Goal: Task Accomplishment & Management: Manage account settings

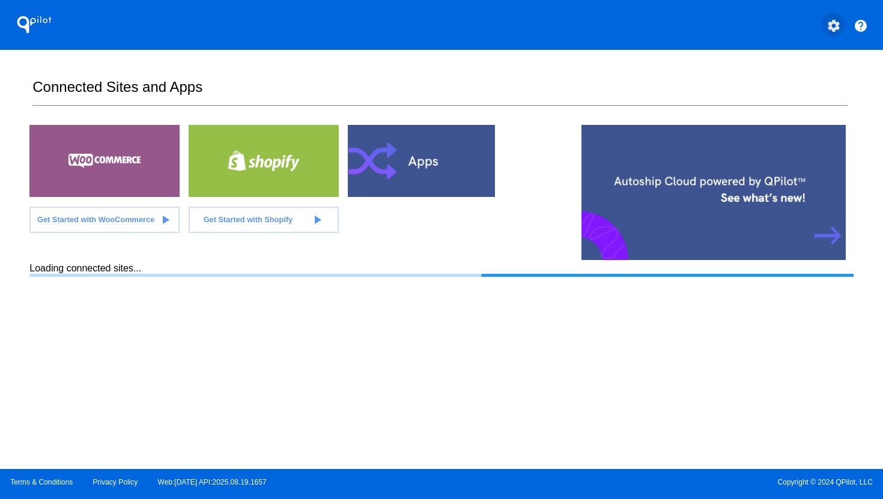
click at [830, 29] on mat-icon "settings" at bounding box center [834, 26] width 14 height 14
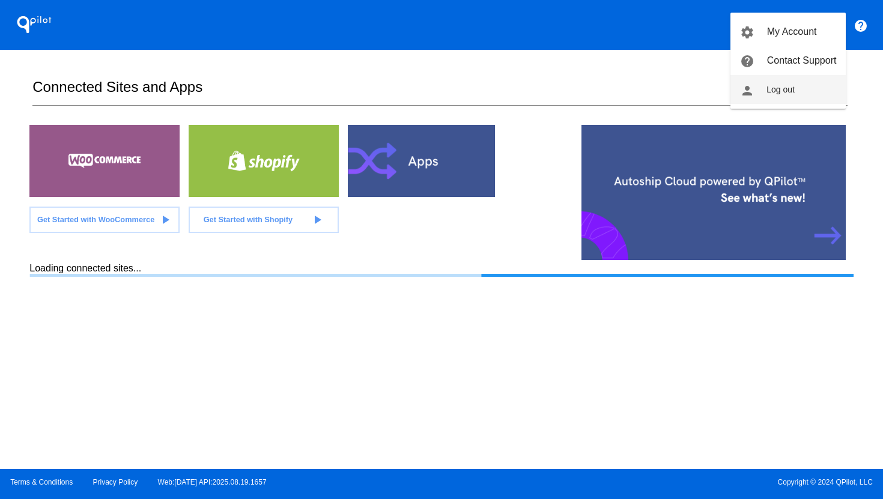
click at [804, 82] on button "person Log out" at bounding box center [788, 89] width 115 height 29
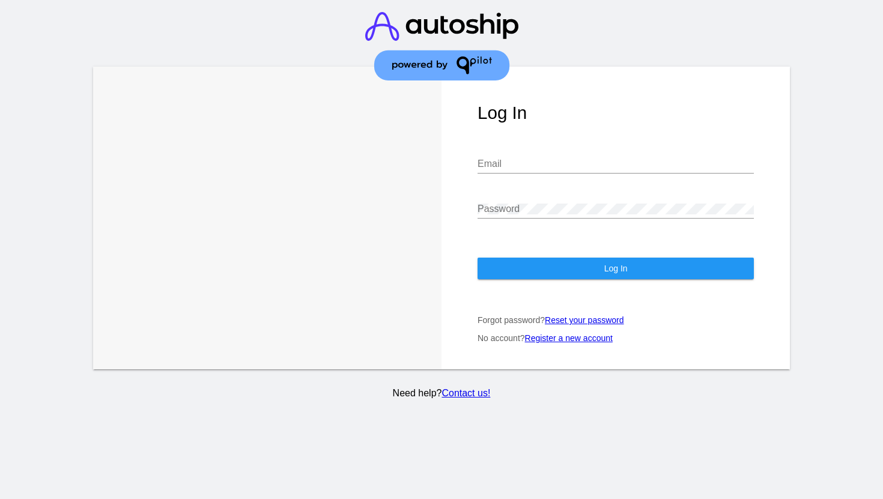
click at [603, 171] on div "Email" at bounding box center [616, 160] width 276 height 27
type input "[PERSON_NAME][EMAIL_ADDRESS][DOMAIN_NAME]"
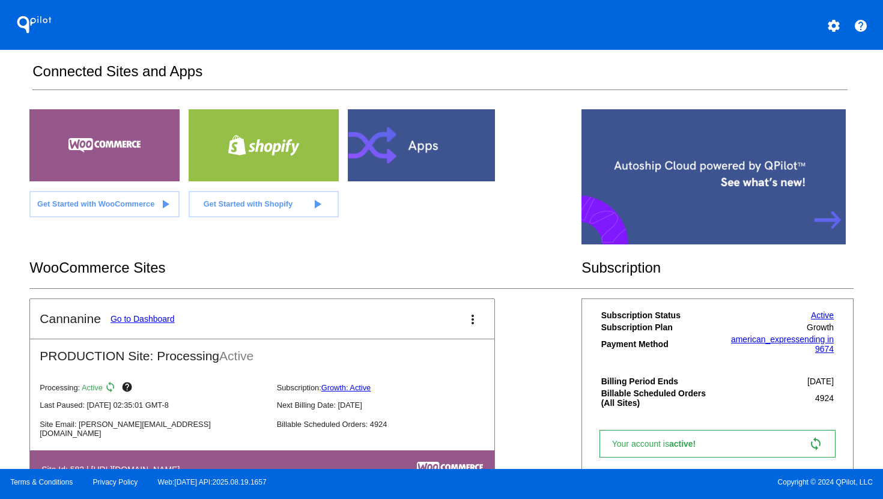
scroll to position [17, 0]
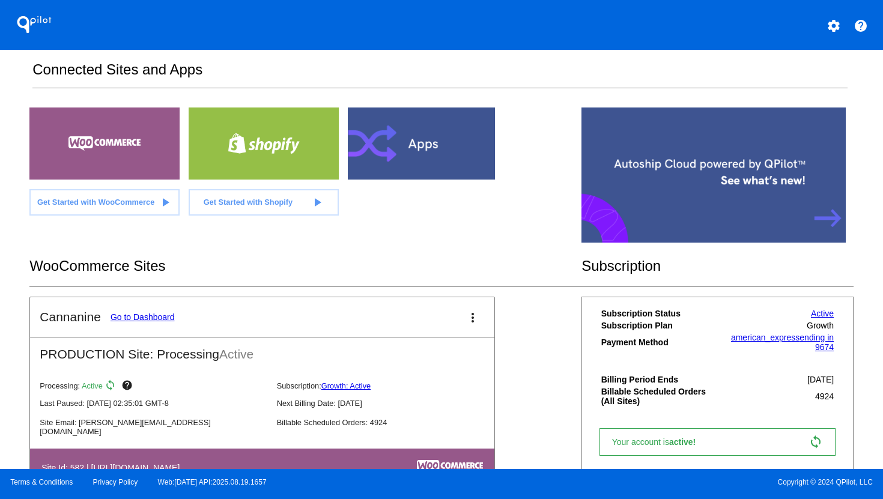
click at [160, 317] on link "Go to Dashboard" at bounding box center [143, 317] width 64 height 10
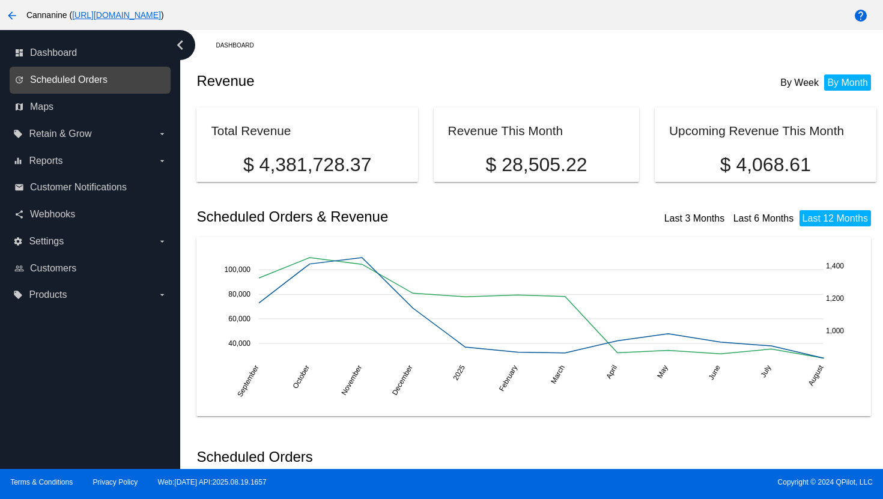
click at [94, 85] on span "Scheduled Orders" at bounding box center [69, 80] width 78 height 11
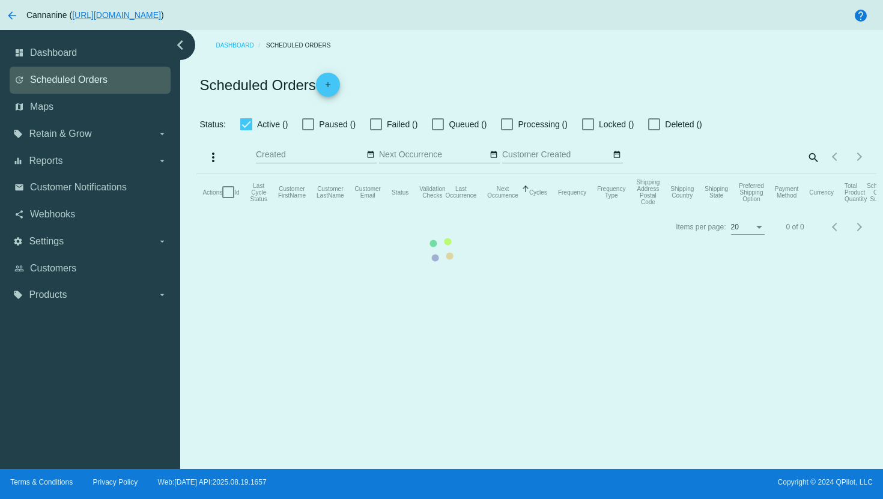
checkbox input "true"
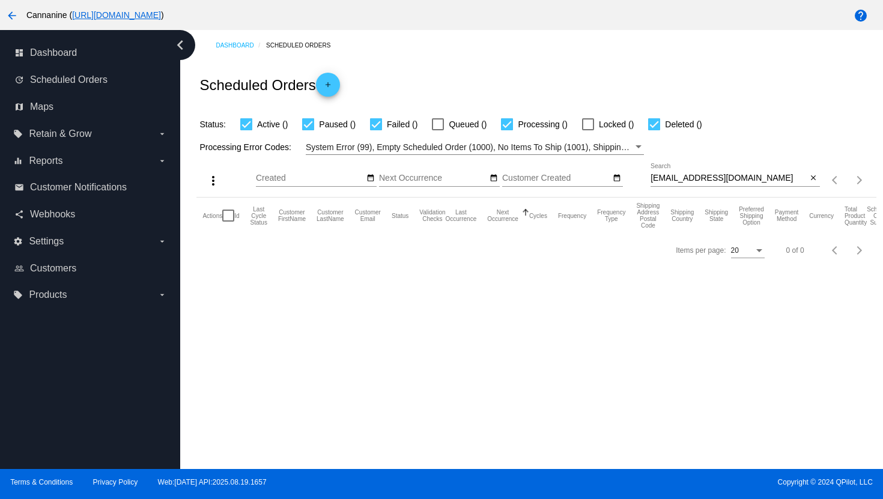
click at [737, 177] on input "[EMAIL_ADDRESS][DOMAIN_NAME]" at bounding box center [729, 179] width 157 height 10
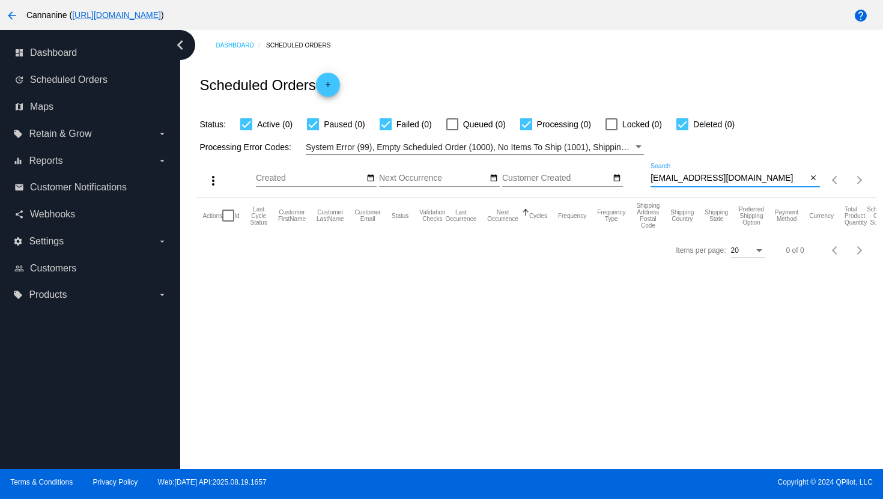
click at [737, 177] on input "[EMAIL_ADDRESS][DOMAIN_NAME]" at bounding box center [729, 179] width 157 height 10
paste input "[EMAIL_ADDRESS]"
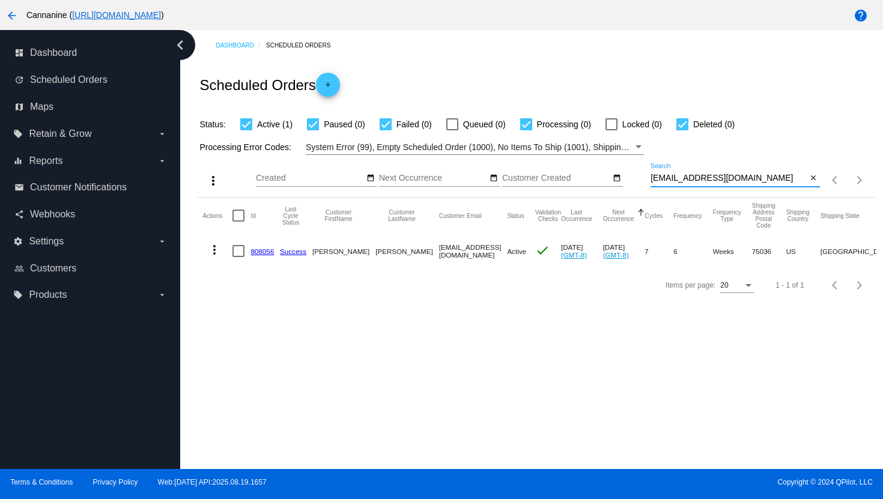
type input "[EMAIL_ADDRESS][DOMAIN_NAME]"
click at [212, 251] on mat-icon "more_vert" at bounding box center [214, 250] width 14 height 14
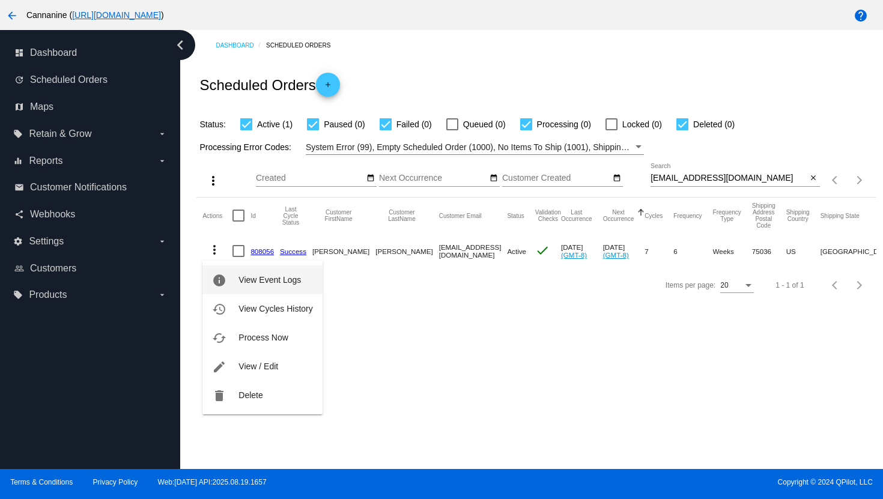
click at [246, 287] on button "info View Event Logs" at bounding box center [263, 280] width 120 height 29
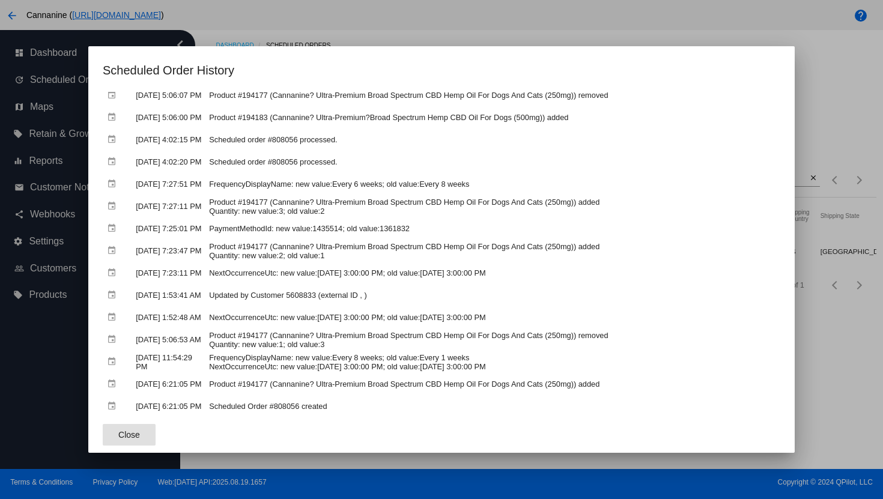
scroll to position [359, 0]
click at [499, 36] on div at bounding box center [441, 249] width 883 height 499
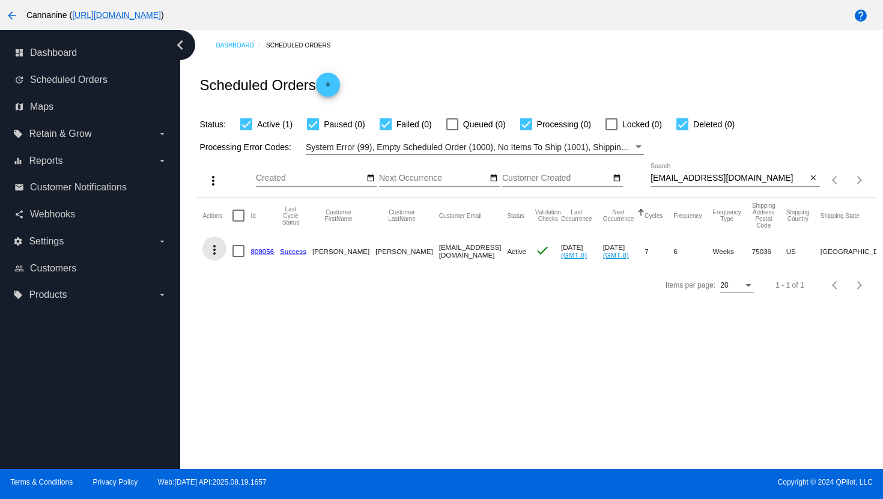
click at [215, 249] on mat-icon "more_vert" at bounding box center [214, 250] width 14 height 14
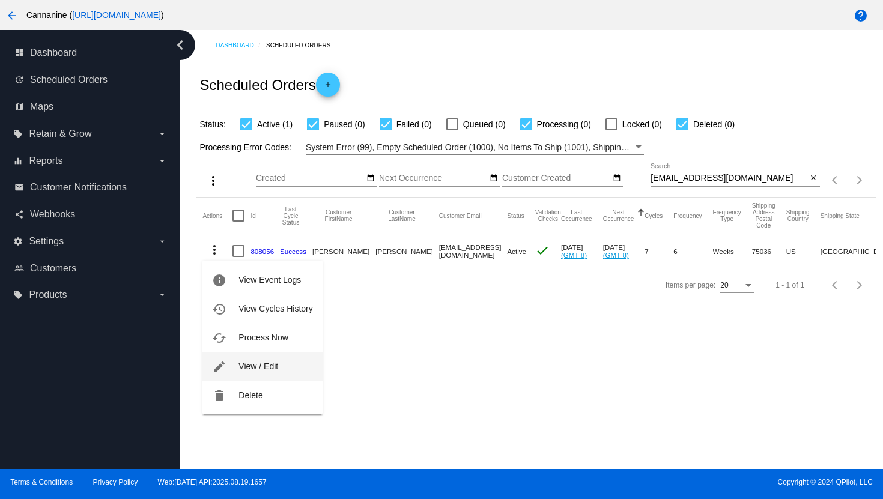
click at [230, 366] on button "edit View / Edit" at bounding box center [263, 366] width 120 height 29
